Goal: Task Accomplishment & Management: Use online tool/utility

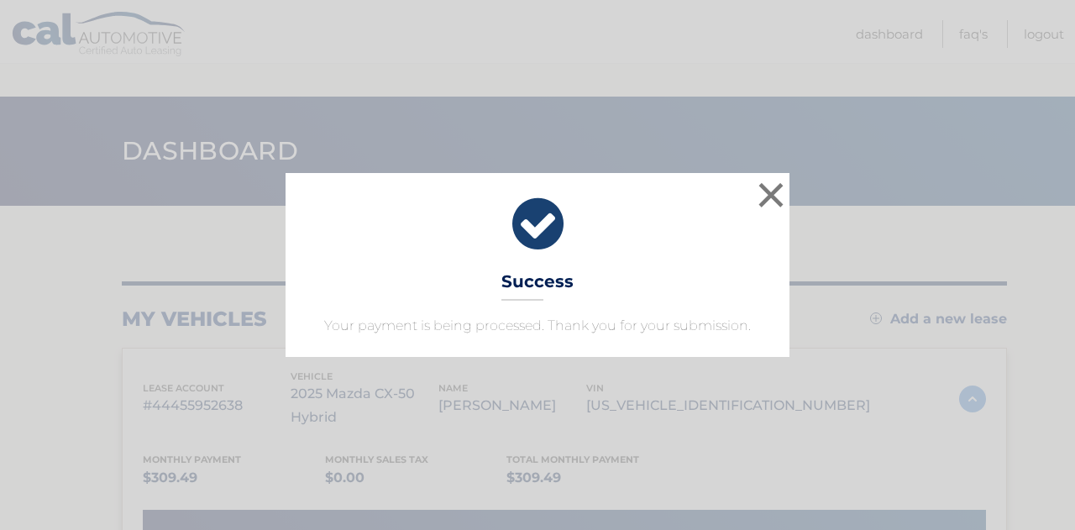
scroll to position [291, 0]
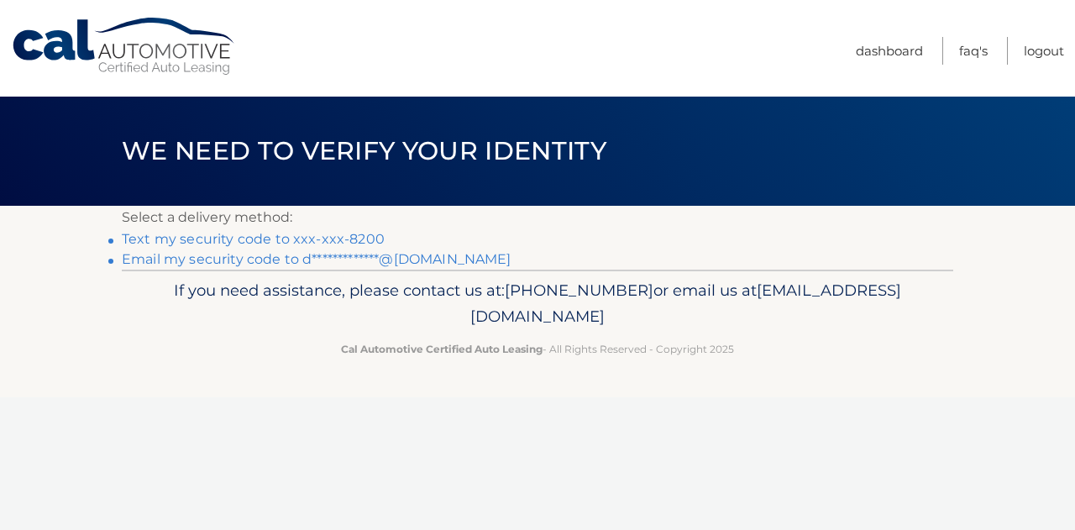
click at [319, 239] on link "Text my security code to xxx-xxx-8200" at bounding box center [253, 239] width 263 height 16
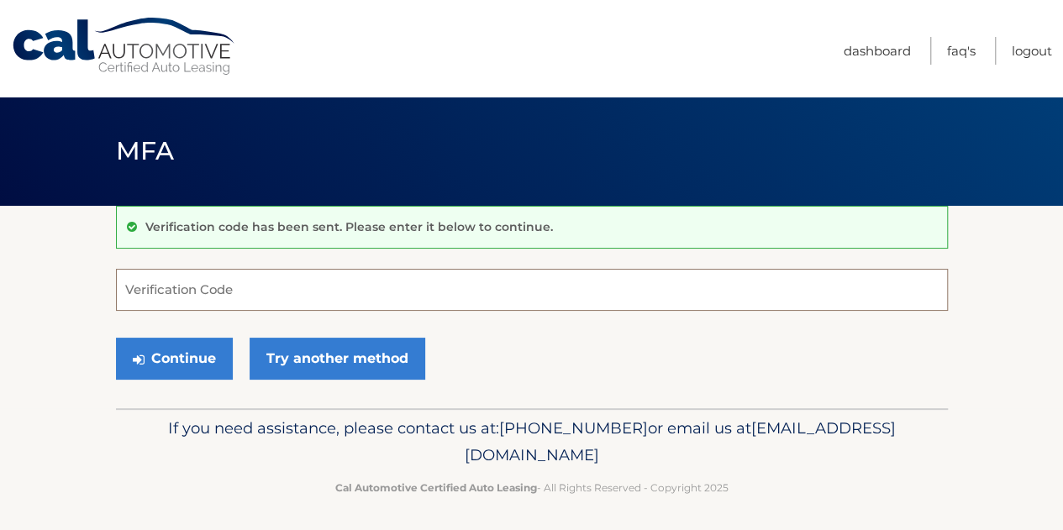
click at [316, 308] on input "Verification Code" at bounding box center [532, 290] width 832 height 42
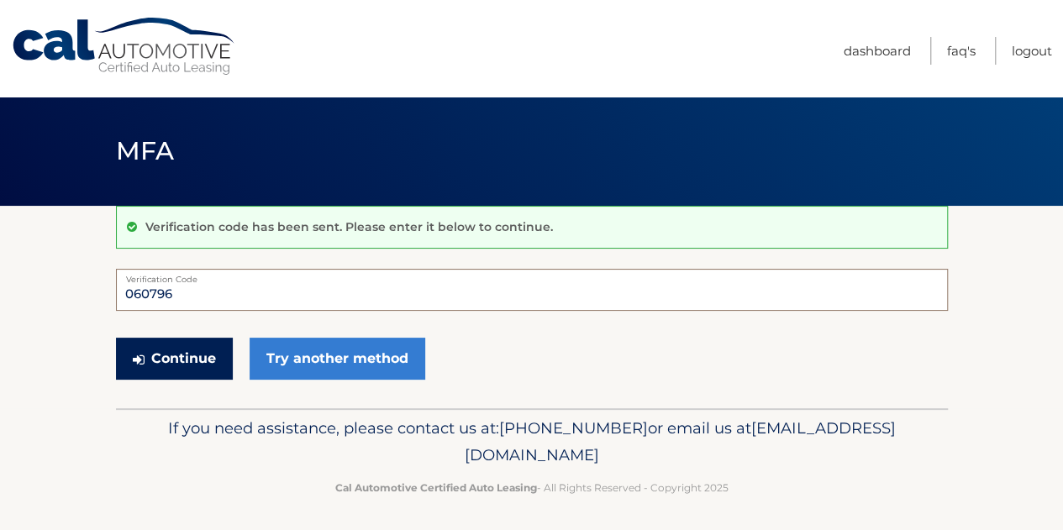
type input "060796"
click at [208, 353] on button "Continue" at bounding box center [174, 359] width 117 height 42
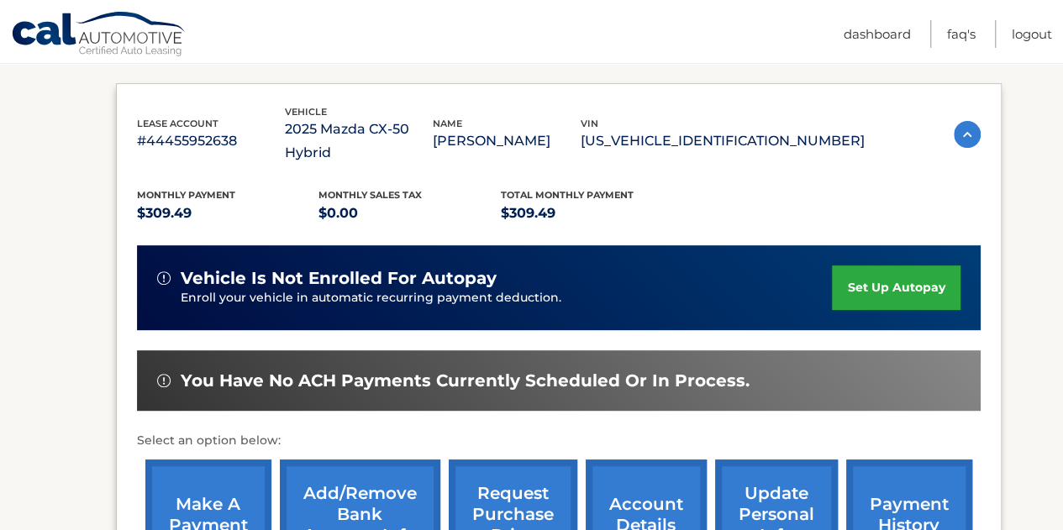
scroll to position [265, 0]
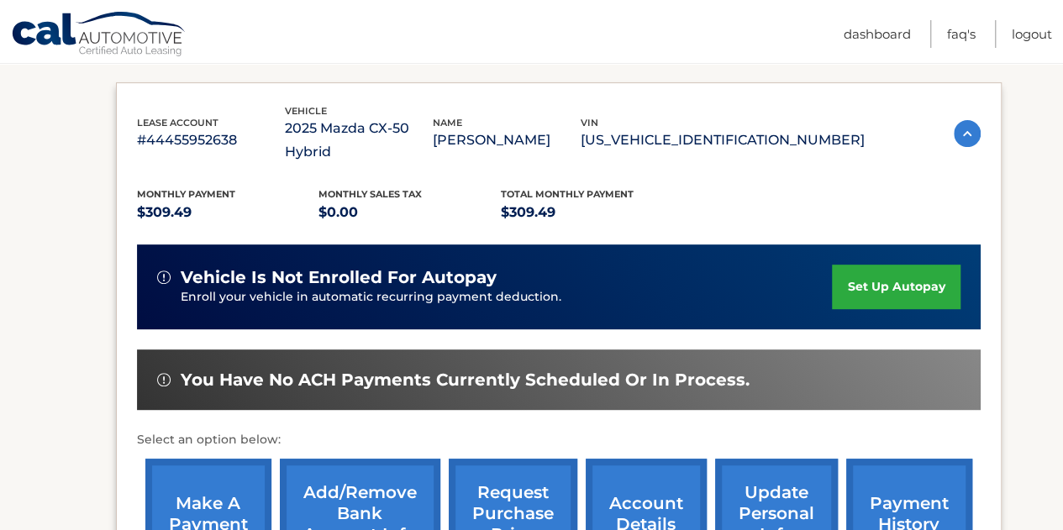
click at [212, 459] on link "make a payment" at bounding box center [208, 514] width 126 height 110
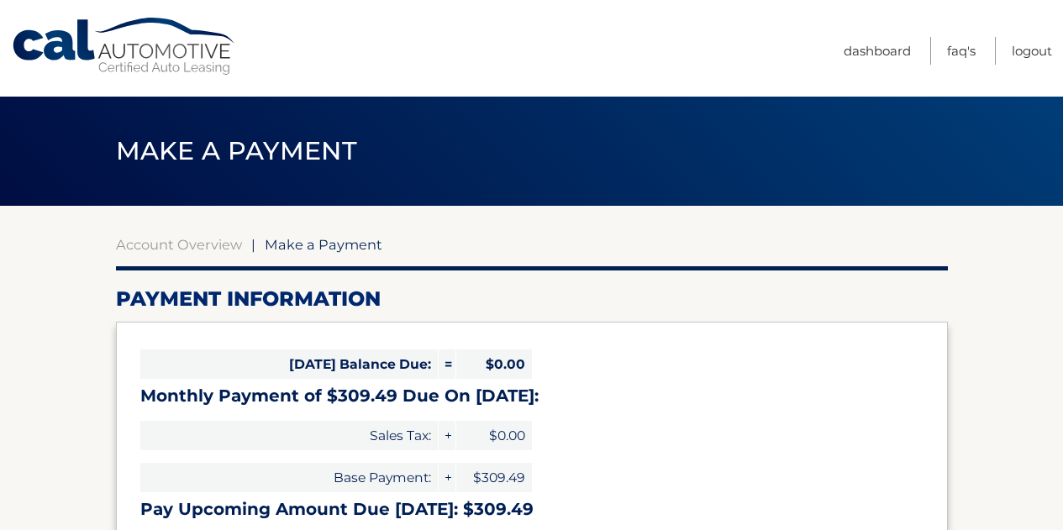
select select "MmVlMTFkNDItOGFiMy00MzAyLThhZGItMmNmYmVmM2U0MTM5"
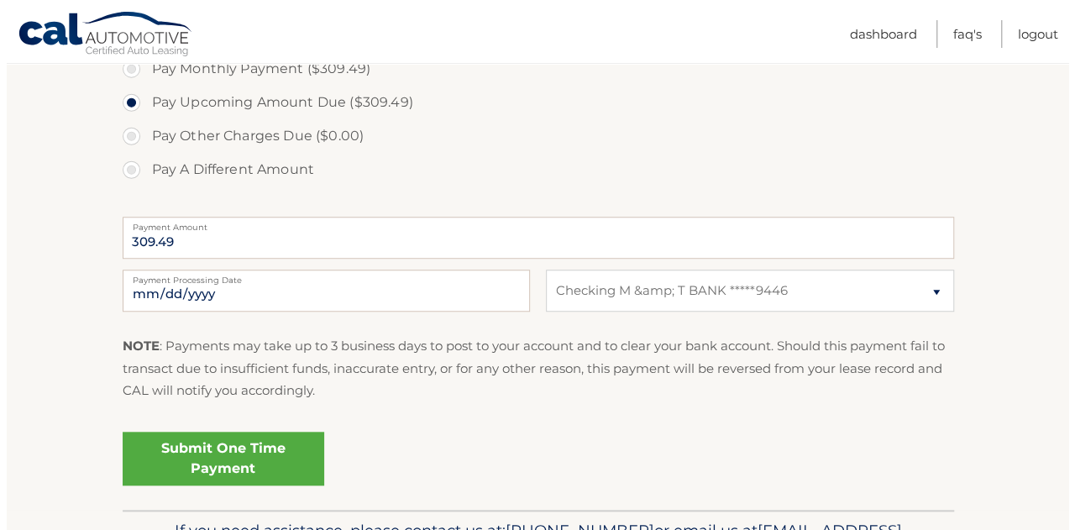
scroll to position [669, 0]
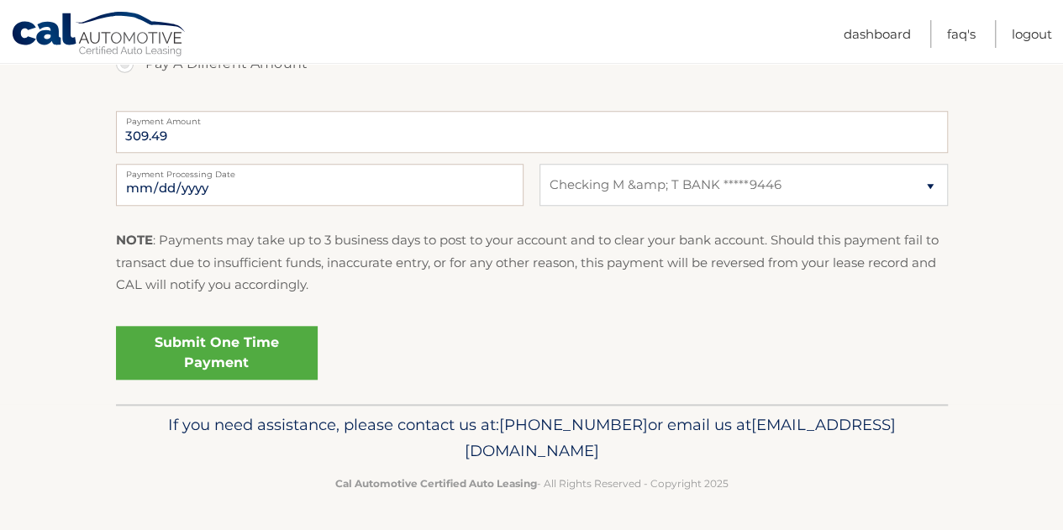
click at [240, 350] on link "Submit One Time Payment" at bounding box center [217, 353] width 202 height 54
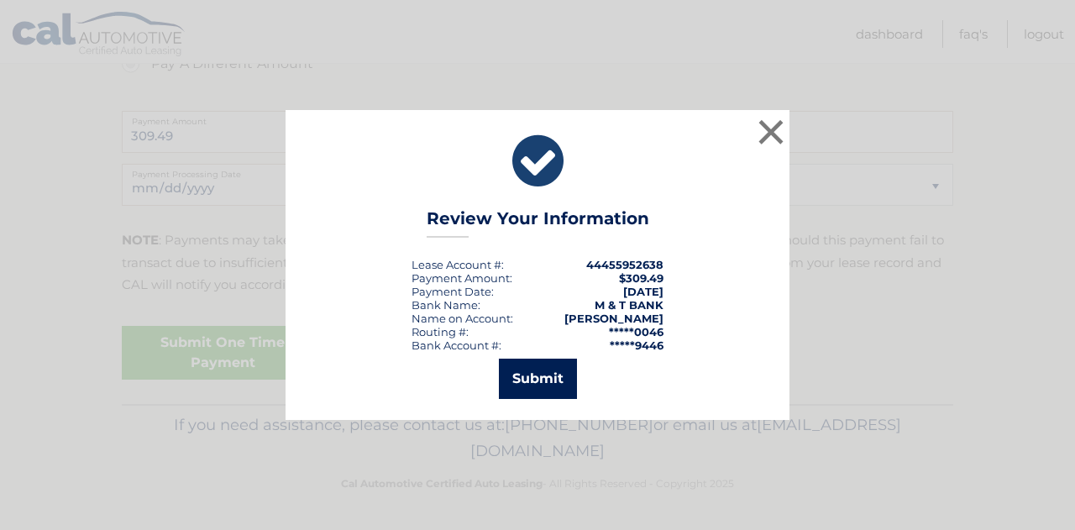
click at [550, 378] on button "Submit" at bounding box center [538, 379] width 78 height 40
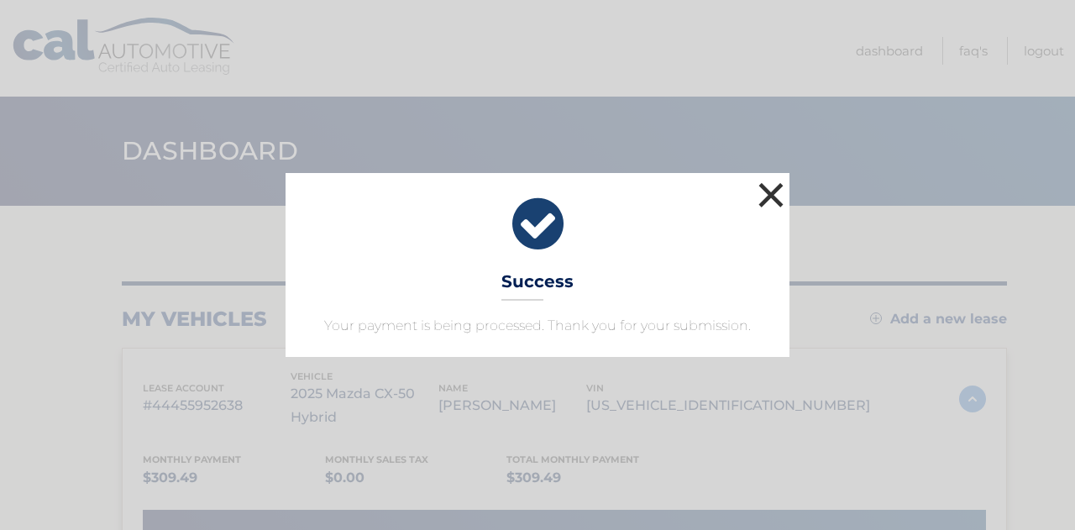
click at [774, 193] on button "×" at bounding box center [771, 195] width 34 height 34
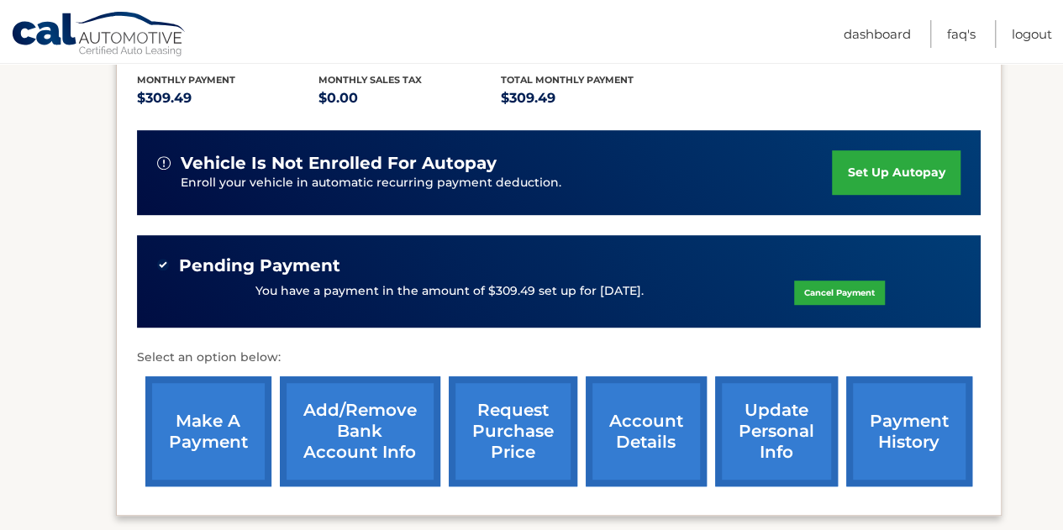
scroll to position [518, 0]
